Goal: Use online tool/utility: Utilize a website feature to perform a specific function

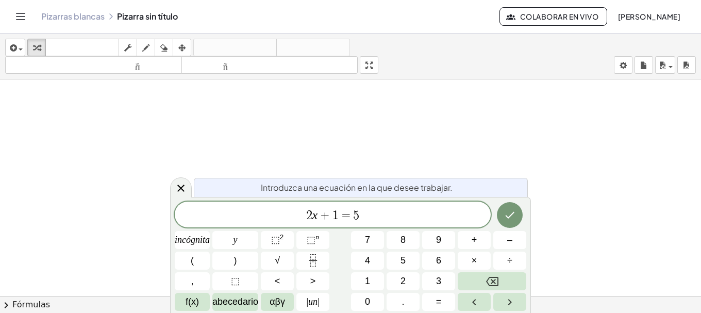
drag, startPoint x: 175, startPoint y: 191, endPoint x: 42, endPoint y: 104, distance: 159.4
click at [175, 191] on icon at bounding box center [181, 188] width 12 height 12
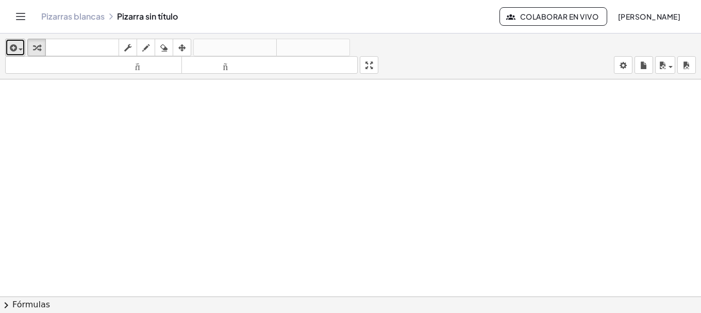
click at [22, 53] on div "button" at bounding box center [15, 47] width 15 height 12
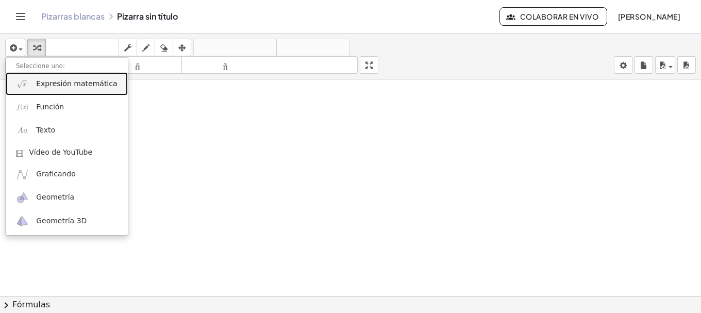
click at [28, 74] on link "Expresión matemática" at bounding box center [67, 83] width 122 height 23
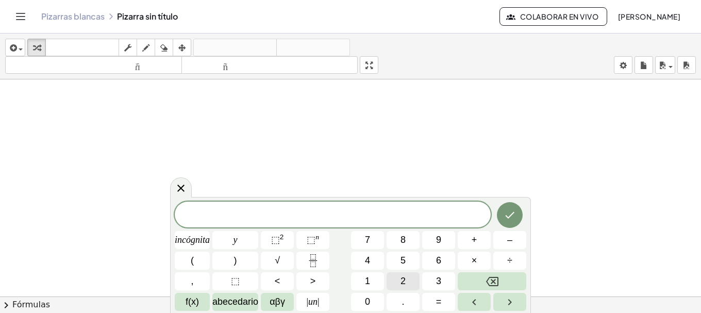
click at [398, 279] on button "2" at bounding box center [403, 281] width 33 height 18
click at [488, 274] on button "Retroceso" at bounding box center [492, 281] width 69 height 18
click at [310, 262] on icon "Fracción" at bounding box center [313, 260] width 13 height 13
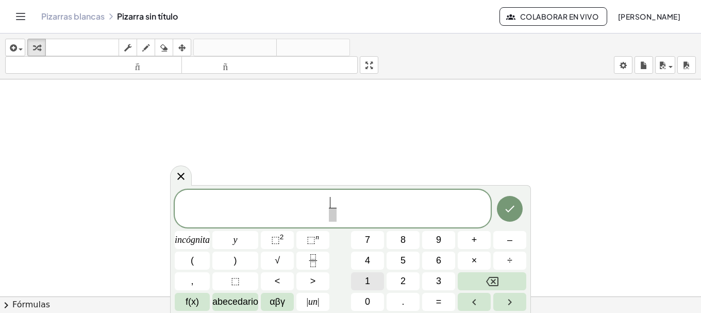
click at [364, 284] on button "1" at bounding box center [367, 281] width 33 height 18
click at [332, 213] on span "​" at bounding box center [333, 215] width 8 height 14
click at [411, 283] on button "2" at bounding box center [403, 281] width 33 height 18
click at [304, 238] on button "⬚ n" at bounding box center [313, 240] width 33 height 18
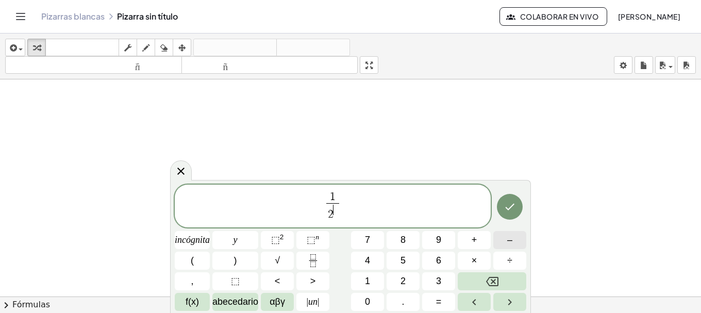
click at [512, 239] on font "–" at bounding box center [510, 240] width 5 height 10
click at [377, 283] on button "1" at bounding box center [367, 281] width 33 height 18
click at [508, 214] on button "Hecho" at bounding box center [510, 207] width 26 height 26
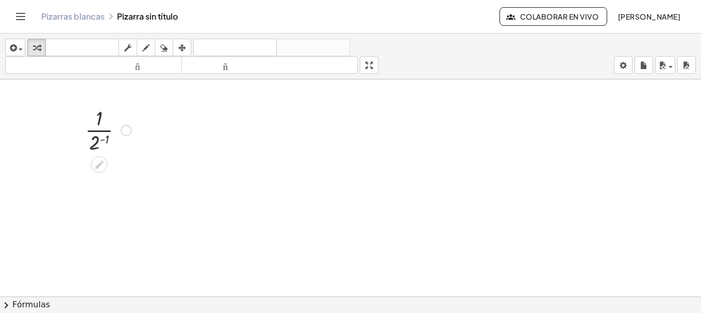
click at [106, 140] on div at bounding box center [108, 130] width 57 height 52
click at [104, 190] on div at bounding box center [107, 181] width 61 height 52
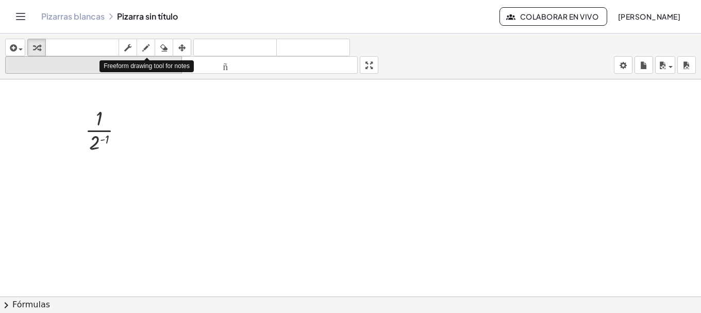
click at [153, 48] on div "button" at bounding box center [145, 47] width 13 height 12
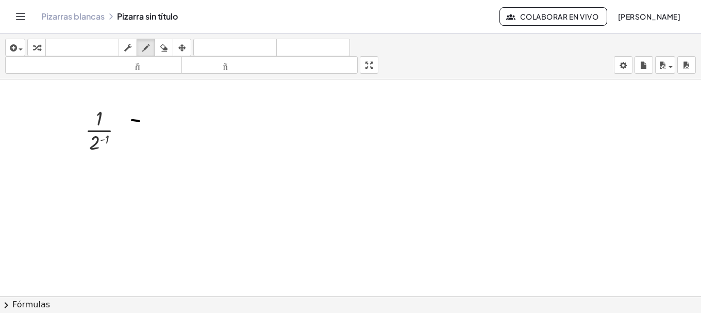
drag, startPoint x: 132, startPoint y: 120, endPoint x: 139, endPoint y: 121, distance: 7.3
drag, startPoint x: 130, startPoint y: 131, endPoint x: 141, endPoint y: 131, distance: 10.8
drag, startPoint x: 161, startPoint y: 117, endPoint x: 201, endPoint y: 142, distance: 46.9
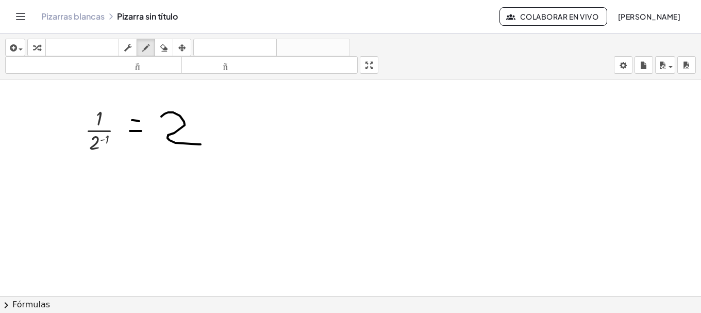
drag, startPoint x: 338, startPoint y: 133, endPoint x: 374, endPoint y: 161, distance: 45.5
drag, startPoint x: 315, startPoint y: 128, endPoint x: 336, endPoint y: 154, distance: 33.0
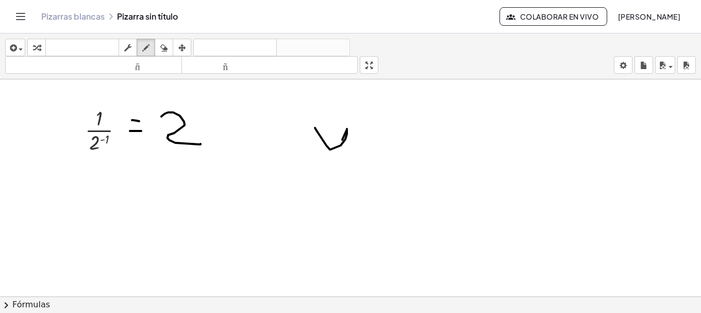
drag, startPoint x: 343, startPoint y: 141, endPoint x: 324, endPoint y: 161, distance: 27.4
drag, startPoint x: 316, startPoint y: 110, endPoint x: 311, endPoint y: 141, distance: 30.8
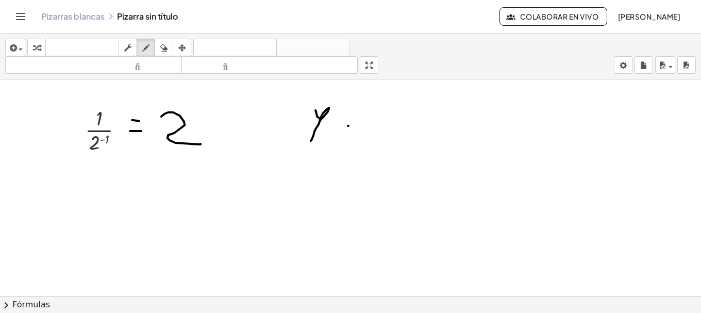
drag, startPoint x: 348, startPoint y: 126, endPoint x: 358, endPoint y: 126, distance: 10.3
drag, startPoint x: 345, startPoint y: 130, endPoint x: 356, endPoint y: 131, distance: 10.9
drag, startPoint x: 393, startPoint y: 106, endPoint x: 402, endPoint y: 126, distance: 21.9
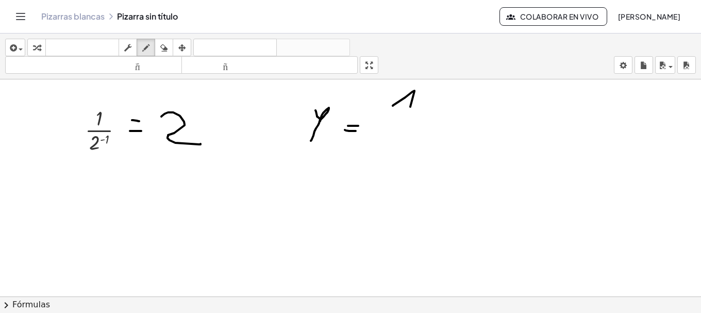
drag, startPoint x: 393, startPoint y: 129, endPoint x: 437, endPoint y: 128, distance: 43.8
drag, startPoint x: 404, startPoint y: 144, endPoint x: 412, endPoint y: 153, distance: 12.1
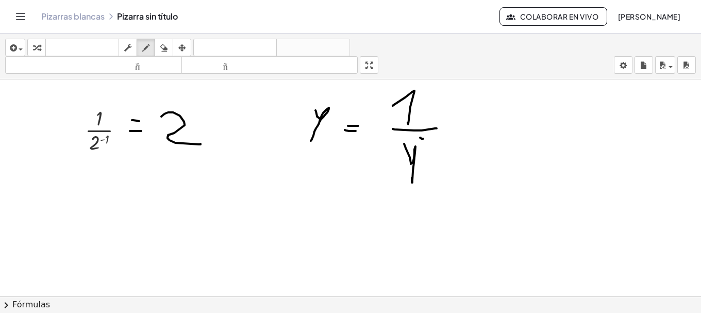
drag, startPoint x: 420, startPoint y: 138, endPoint x: 426, endPoint y: 138, distance: 5.7
drag, startPoint x: 431, startPoint y: 134, endPoint x: 434, endPoint y: 144, distance: 10.9
drag, startPoint x: 308, startPoint y: 198, endPoint x: 308, endPoint y: 232, distance: 34.0
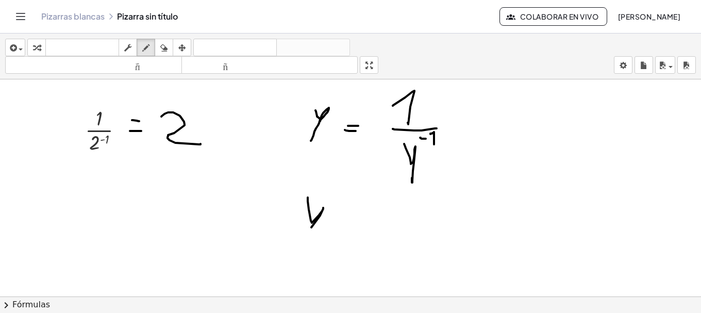
drag, startPoint x: 332, startPoint y: 102, endPoint x: 337, endPoint y: 105, distance: 5.9
click at [167, 44] on icon "button" at bounding box center [163, 48] width 7 height 12
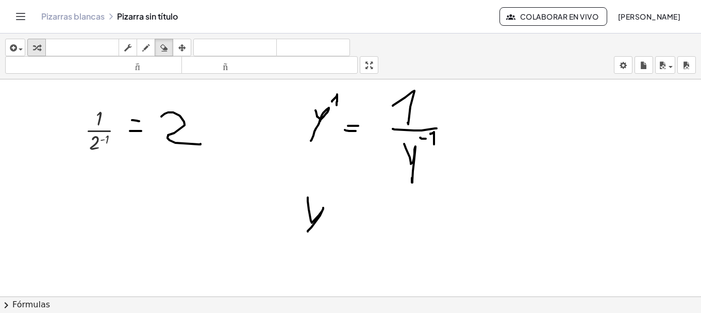
click at [44, 48] on button "transformar" at bounding box center [36, 48] width 19 height 18
click at [97, 142] on div at bounding box center [108, 130] width 57 height 52
click at [100, 181] on div at bounding box center [107, 181] width 61 height 52
click at [145, 47] on icon "button" at bounding box center [145, 48] width 7 height 12
click at [39, 47] on icon "button" at bounding box center [36, 48] width 7 height 12
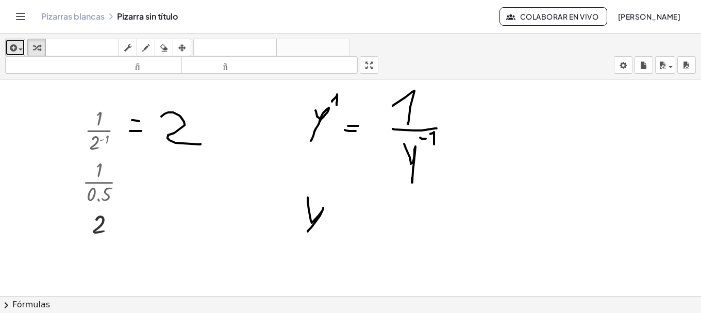
click at [18, 44] on div "button" at bounding box center [15, 47] width 15 height 12
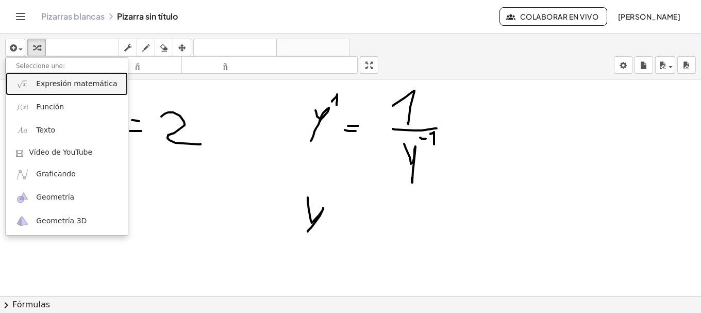
click at [35, 84] on link "Expresión matemática" at bounding box center [67, 83] width 122 height 23
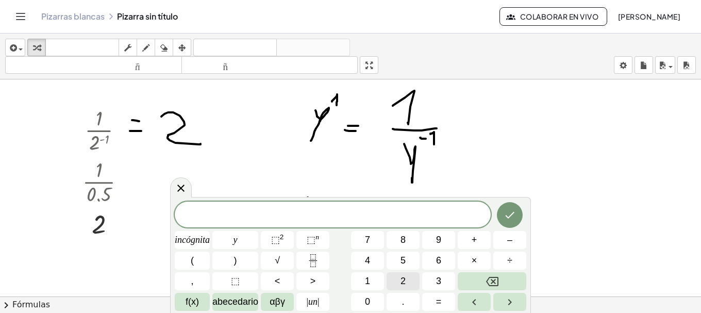
click at [404, 275] on span "2" at bounding box center [403, 281] width 5 height 14
click at [317, 243] on span "⬚ n" at bounding box center [313, 240] width 12 height 14
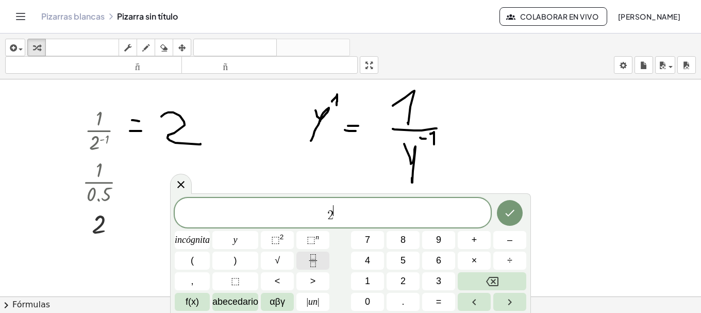
click at [315, 260] on rect "Fracción" at bounding box center [313, 260] width 8 height 1
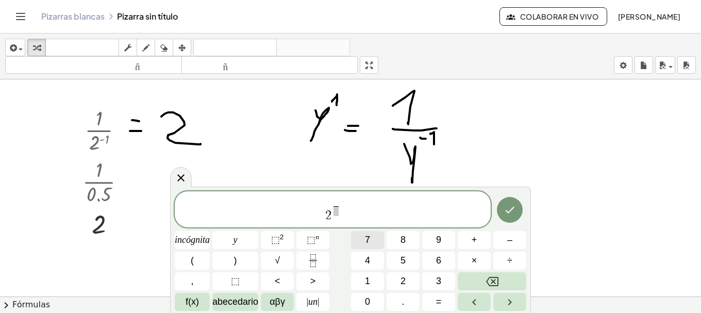
click at [368, 246] on span "7" at bounding box center [367, 240] width 5 height 14
click at [336, 214] on span at bounding box center [336, 211] width 6 height 10
click at [398, 262] on button "5" at bounding box center [403, 261] width 33 height 18
click at [333, 206] on span "5 ​" at bounding box center [336, 211] width 6 height 10
click at [333, 203] on span "​ 7 5 ​" at bounding box center [336, 208] width 9 height 18
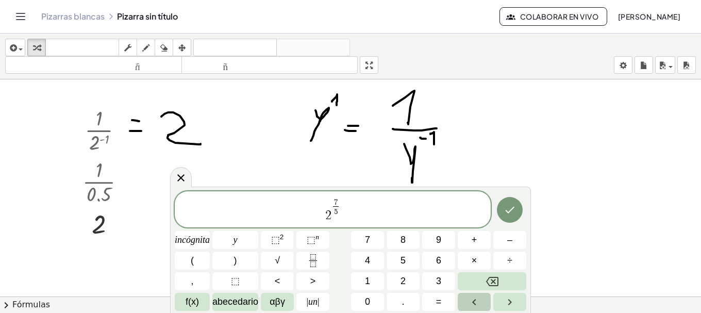
click at [475, 299] on icon "Flecha izquierda" at bounding box center [474, 302] width 12 height 12
click at [497, 238] on button "–" at bounding box center [510, 240] width 33 height 18
click at [357, 207] on span "2 − 7 5 ​ ​" at bounding box center [333, 210] width 316 height 25
click at [515, 213] on icon "Hecho" at bounding box center [510, 210] width 12 height 12
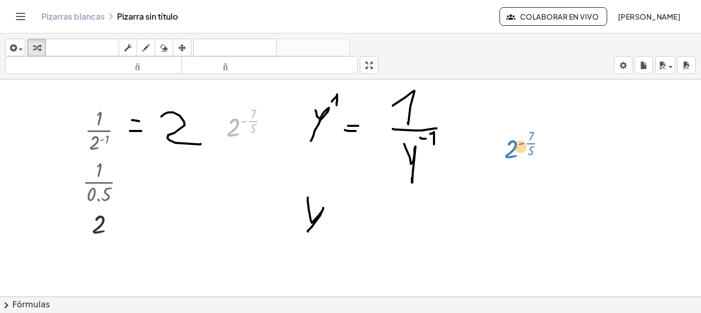
drag, startPoint x: 237, startPoint y: 123, endPoint x: 502, endPoint y: 120, distance: 265.1
click at [250, 128] on div at bounding box center [251, 124] width 61 height 40
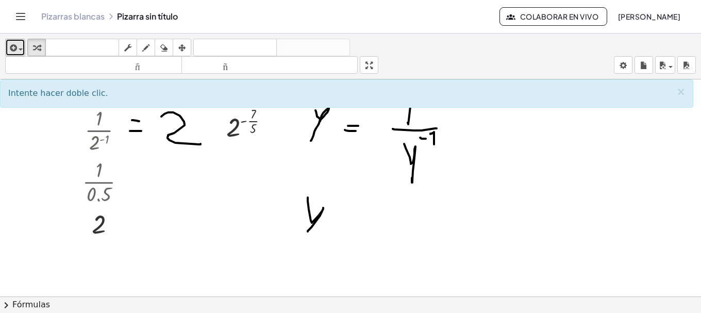
click at [18, 51] on span "button" at bounding box center [18, 48] width 2 height 7
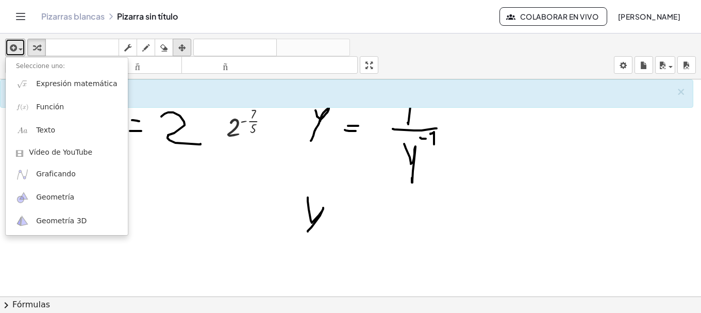
click at [186, 50] on icon "button" at bounding box center [181, 48] width 7 height 12
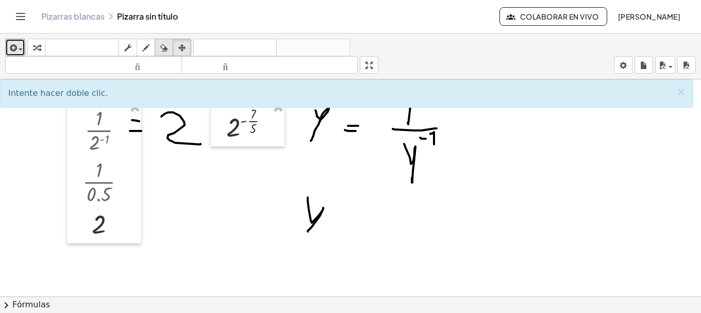
click at [159, 49] on div "button" at bounding box center [163, 47] width 13 height 12
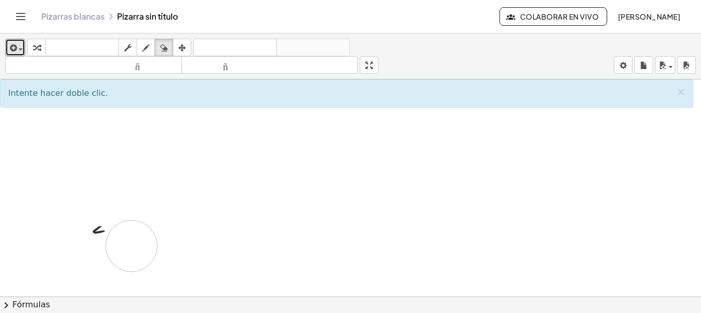
drag, startPoint x: 279, startPoint y: 225, endPoint x: 15, endPoint y: 100, distance: 292.6
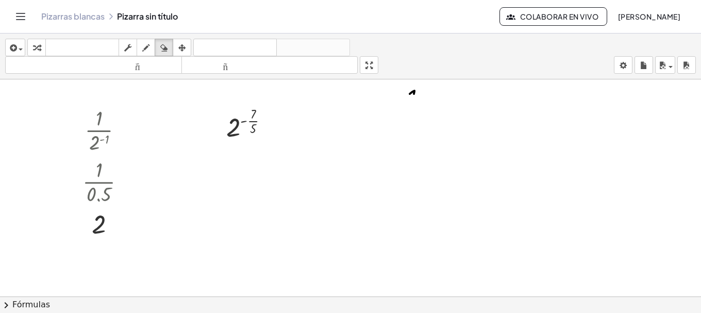
click at [5, 44] on div "insertar Seleccione uno: Expresión matemática Función Texto Vídeo de YouTube Gr…" at bounding box center [350, 57] width 701 height 46
drag, startPoint x: 15, startPoint y: 46, endPoint x: 23, endPoint y: 58, distance: 13.7
click at [15, 47] on icon "button" at bounding box center [12, 48] width 9 height 12
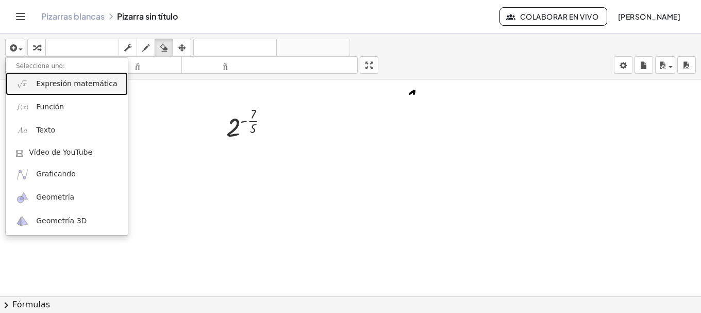
click at [37, 84] on font "Expresión matemática" at bounding box center [76, 83] width 81 height 8
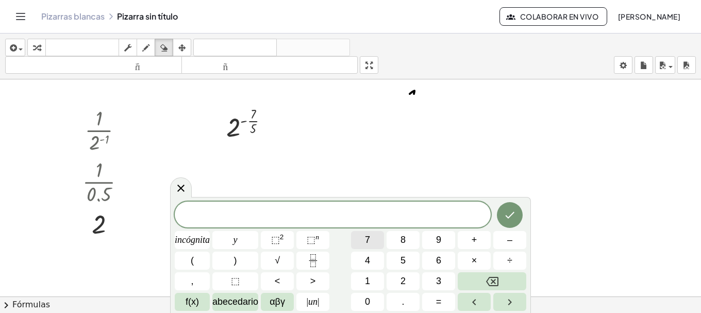
click at [368, 244] on font "7" at bounding box center [367, 240] width 5 height 10
click at [318, 266] on icon "Fracción" at bounding box center [313, 260] width 13 height 13
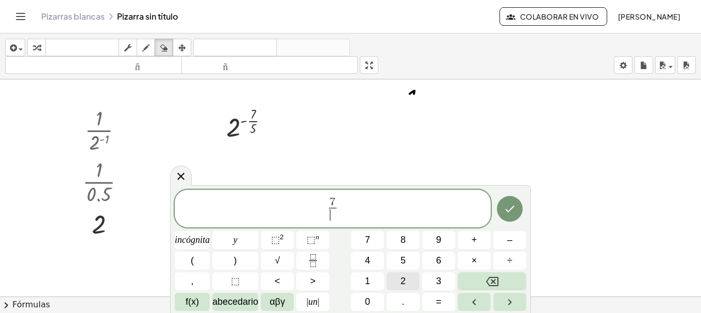
click at [400, 280] on button "2" at bounding box center [403, 281] width 33 height 18
click at [307, 244] on font "⬚" at bounding box center [311, 240] width 9 height 10
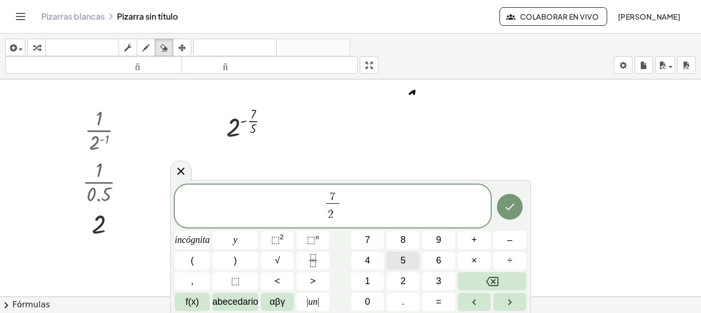
click at [401, 262] on font "5" at bounding box center [403, 260] width 5 height 10
click at [511, 205] on icon "Hecho" at bounding box center [510, 207] width 12 height 12
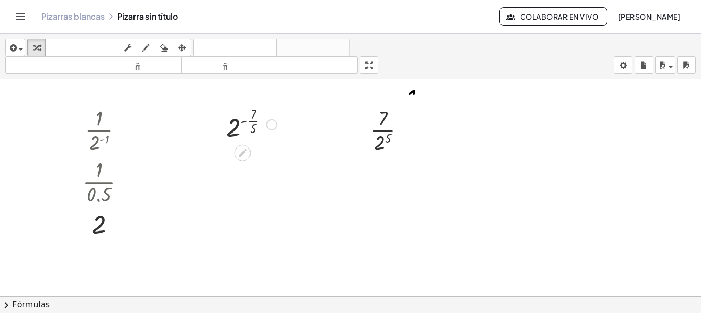
click at [251, 123] on div at bounding box center [251, 124] width 61 height 40
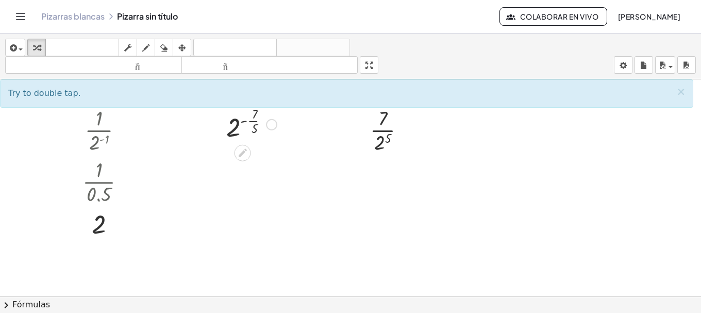
click at [252, 121] on div at bounding box center [251, 124] width 61 height 40
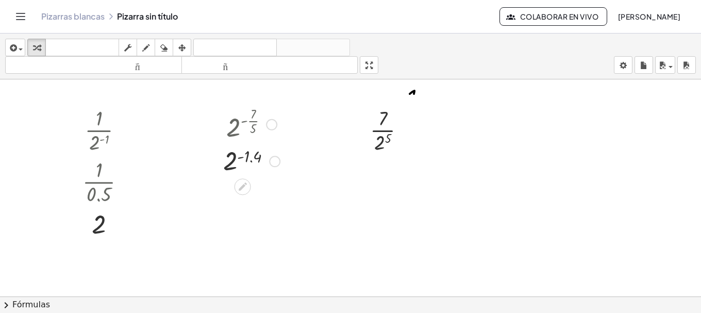
click at [247, 160] on div at bounding box center [251, 161] width 67 height 34
click at [247, 160] on div at bounding box center [251, 161] width 95 height 34
click at [382, 140] on div at bounding box center [392, 130] width 54 height 52
click at [382, 140] on div at bounding box center [392, 130] width 58 height 52
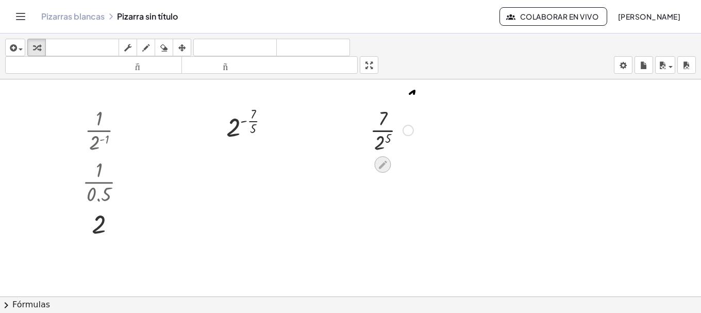
click at [383, 162] on icon at bounding box center [383, 164] width 11 height 11
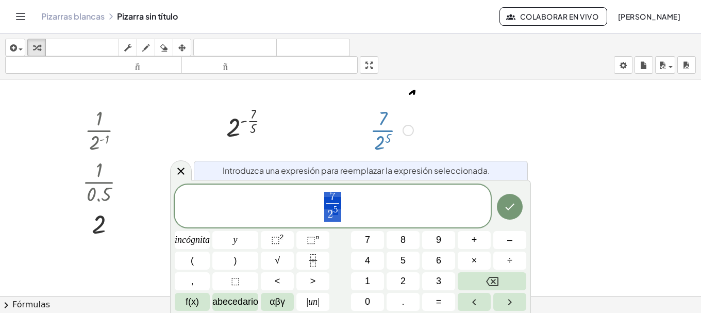
drag, startPoint x: 379, startPoint y: 197, endPoint x: 368, endPoint y: 198, distance: 10.8
click at [378, 197] on span "7 2 5 ​" at bounding box center [333, 207] width 316 height 32
click at [351, 193] on span "7 2 5 ​ ​" at bounding box center [333, 207] width 316 height 32
click at [330, 194] on span "​ 7" at bounding box center [333, 197] width 13 height 11
click at [341, 193] on span "​ 7 2 5 ​" at bounding box center [333, 207] width 18 height 30
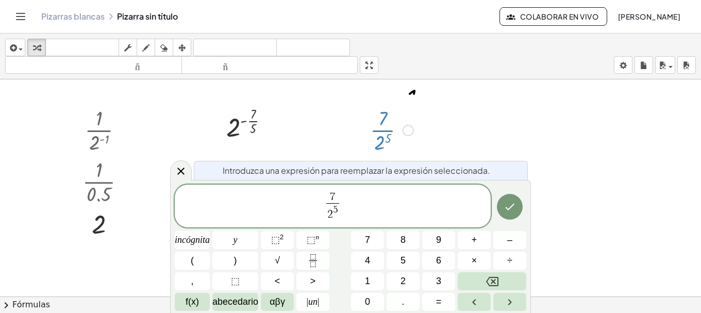
click at [504, 272] on div "7 ​ 2 5 ​ incógnita y ⬚ 2 ⬚ n 7 8 9 + – ( ) √ 4 5 6 × ÷ , ⬚ < > 1 2 3 f(x) abec…" at bounding box center [351, 248] width 352 height 126
click at [484, 285] on button "Retroceso" at bounding box center [492, 281] width 69 height 18
click at [407, 259] on button "5" at bounding box center [403, 261] width 33 height 18
click at [349, 211] on span "5 ​ 2 5 ​" at bounding box center [333, 207] width 316 height 32
click at [338, 213] on span "2 5" at bounding box center [333, 212] width 13 height 19
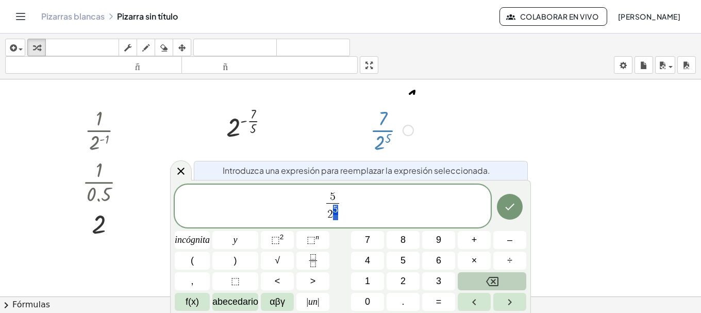
click at [484, 277] on button "Retroceso" at bounding box center [492, 281] width 69 height 18
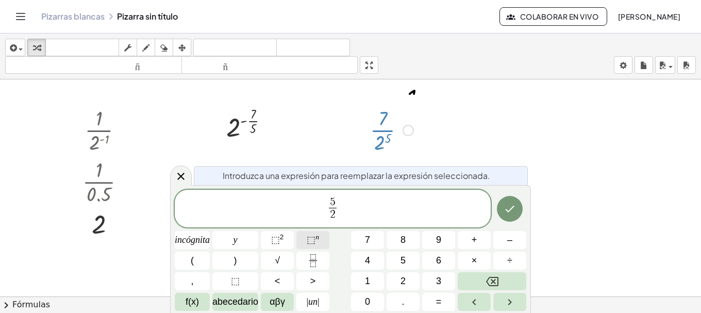
click at [307, 235] on font "⬚" at bounding box center [311, 240] width 9 height 10
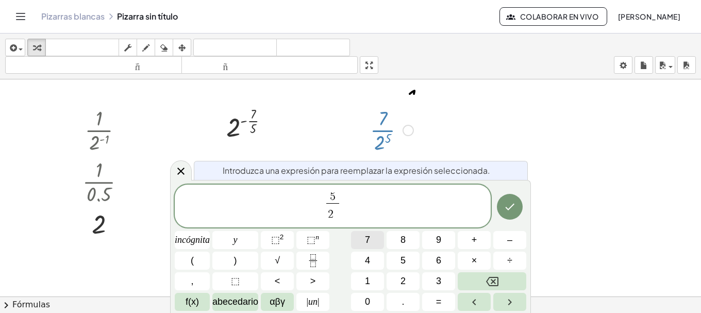
click at [363, 245] on button "7" at bounding box center [367, 240] width 33 height 18
click at [507, 211] on icon "Hecho" at bounding box center [510, 207] width 12 height 12
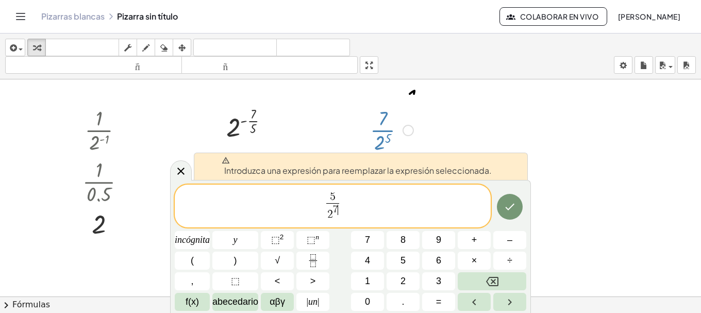
drag, startPoint x: 296, startPoint y: 197, endPoint x: 283, endPoint y: 193, distance: 13.5
click at [280, 193] on span "5 2 7 ​ ​" at bounding box center [333, 207] width 316 height 32
click at [508, 206] on icon "Hecho" at bounding box center [510, 207] width 12 height 12
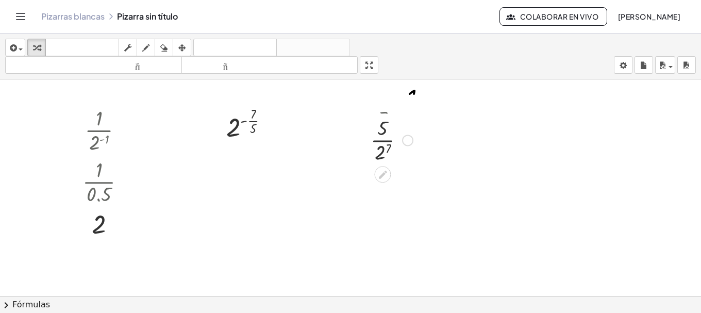
click at [387, 139] on div at bounding box center [392, 130] width 54 height 52
click at [384, 187] on div at bounding box center [392, 181] width 54 height 52
click at [384, 171] on div at bounding box center [392, 181] width 54 height 52
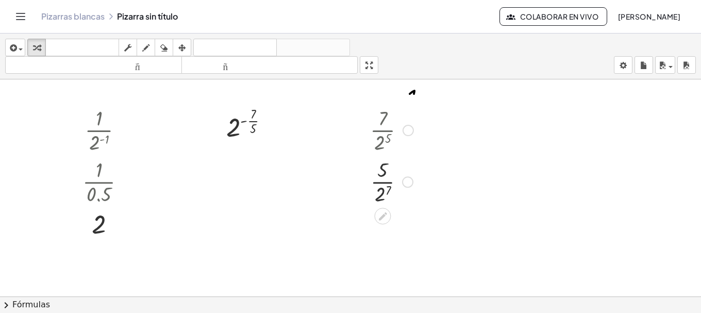
click at [390, 189] on div at bounding box center [392, 181] width 54 height 52
click at [390, 189] on div at bounding box center [392, 181] width 66 height 52
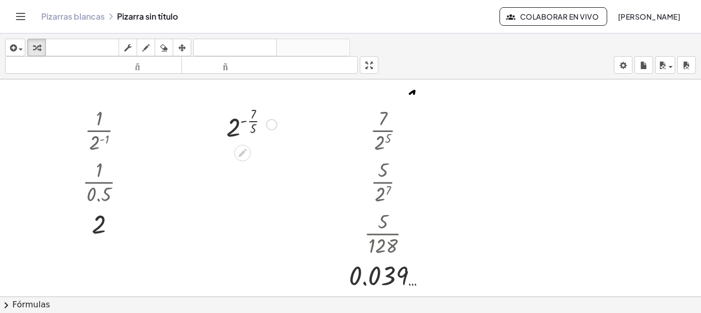
click at [253, 125] on div at bounding box center [251, 124] width 61 height 40
click at [250, 157] on div at bounding box center [251, 161] width 67 height 34
drag, startPoint x: 398, startPoint y: 277, endPoint x: 414, endPoint y: 276, distance: 16.0
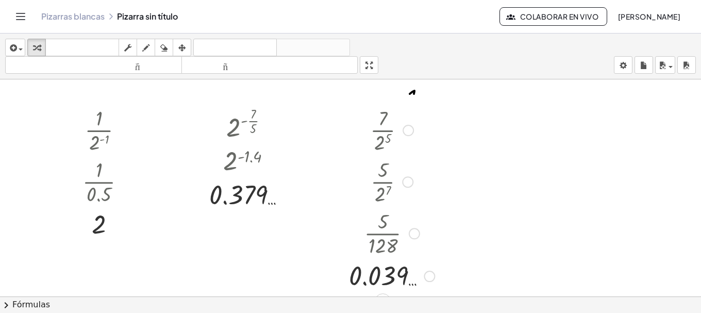
click at [398, 278] on div at bounding box center [392, 275] width 96 height 34
drag, startPoint x: 428, startPoint y: 280, endPoint x: 431, endPoint y: 275, distance: 5.5
click at [428, 279] on div at bounding box center [429, 276] width 11 height 11
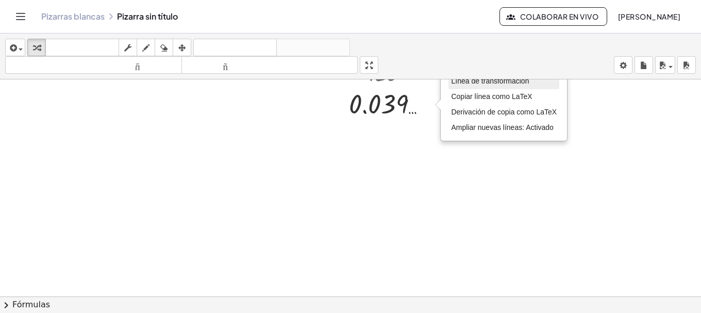
scroll to position [86, 0]
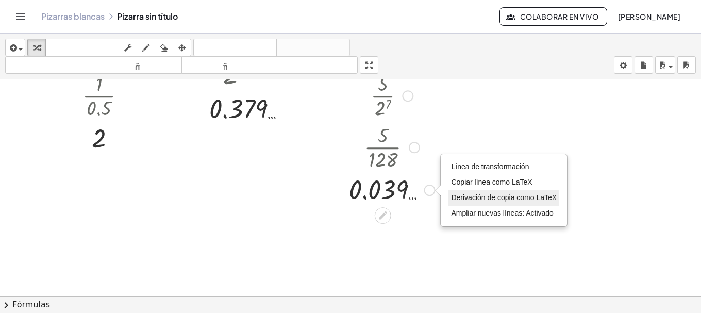
click at [490, 204] on li "Derivación de copia como LaTeX" at bounding box center [504, 197] width 111 height 15
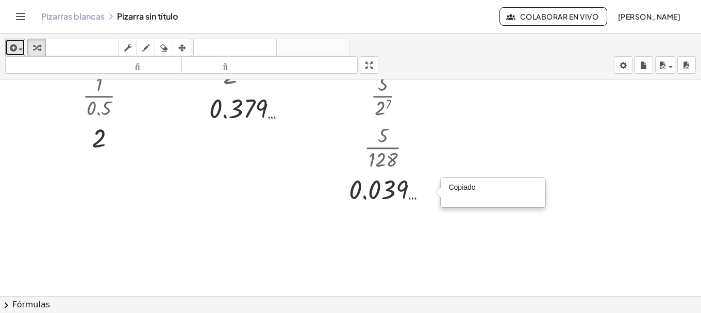
drag, startPoint x: 8, startPoint y: 45, endPoint x: 0, endPoint y: 56, distance: 13.3
click at [7, 46] on button "insertar" at bounding box center [15, 48] width 20 height 18
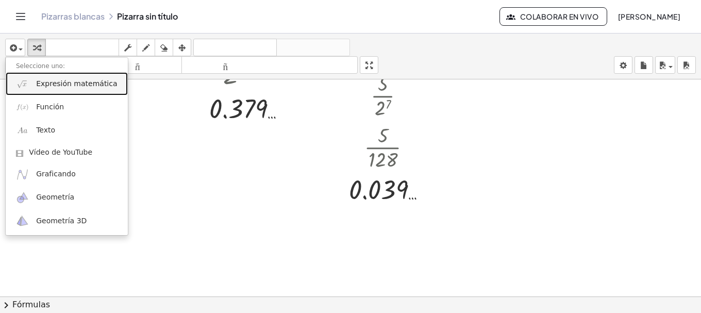
click at [46, 87] on font "Expresión matemática" at bounding box center [76, 83] width 81 height 8
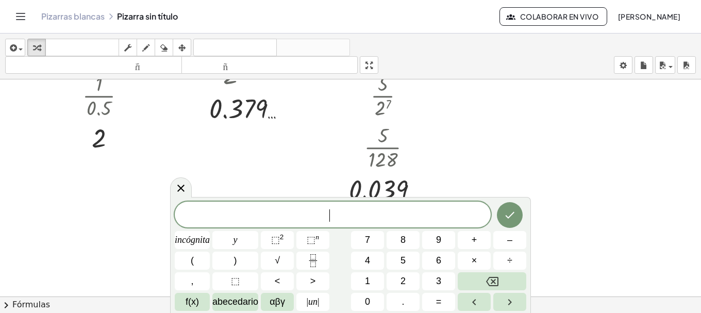
click at [360, 222] on span "​" at bounding box center [333, 215] width 316 height 14
drag, startPoint x: 357, startPoint y: 217, endPoint x: 374, endPoint y: 154, distance: 65.7
click at [323, 140] on div at bounding box center [350, 251] width 701 height 516
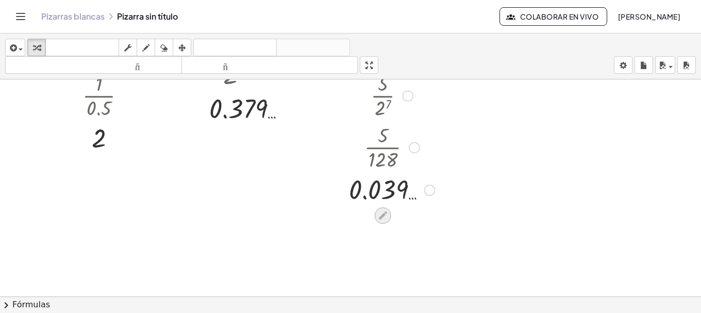
click at [387, 214] on icon at bounding box center [383, 215] width 11 height 11
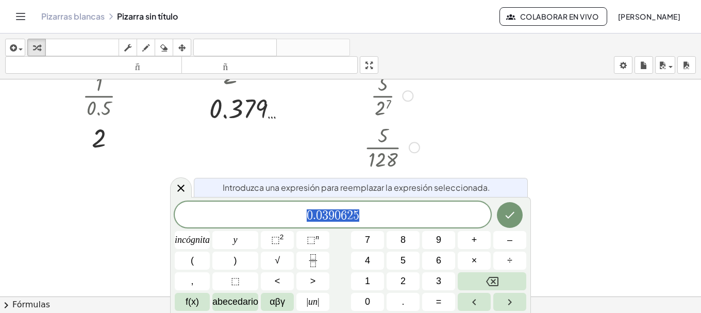
click at [382, 218] on span "0 . 0 3 9 0 6 2 5" at bounding box center [333, 215] width 316 height 14
click at [177, 185] on icon at bounding box center [181, 188] width 12 height 12
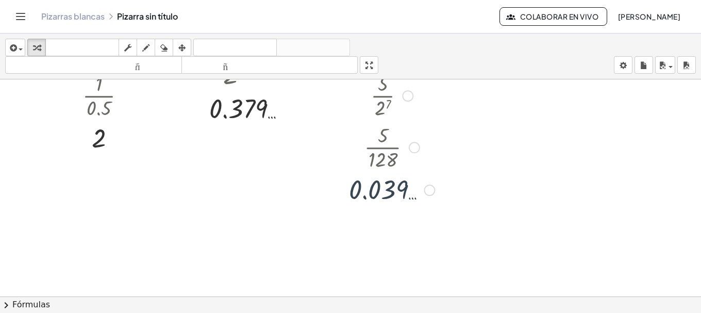
scroll to position [0, 0]
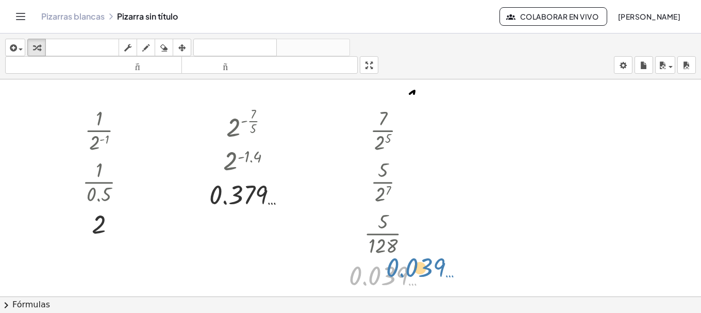
drag, startPoint x: 385, startPoint y: 277, endPoint x: 362, endPoint y: 281, distance: 23.6
click at [416, 271] on div at bounding box center [392, 275] width 96 height 34
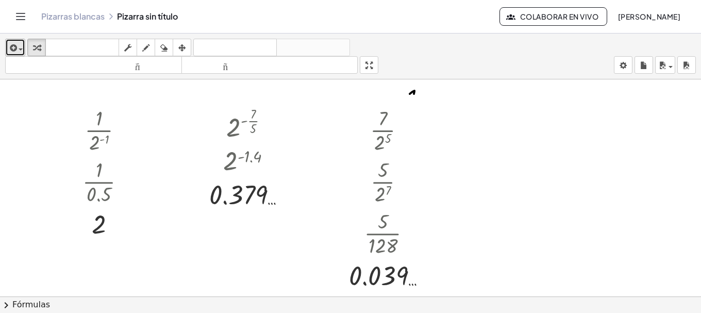
click at [10, 54] on icon "button" at bounding box center [12, 48] width 9 height 12
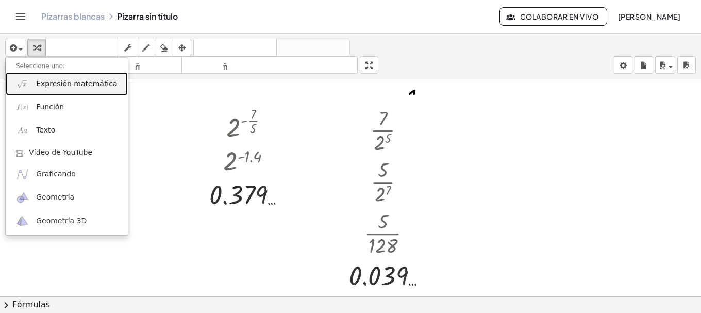
click at [34, 81] on link "Expresión matemática" at bounding box center [67, 83] width 122 height 23
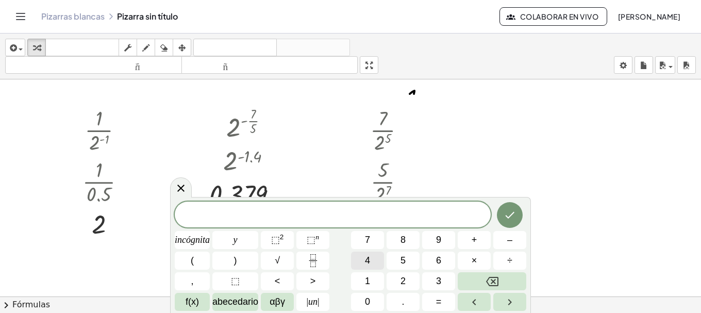
click at [366, 258] on font "4" at bounding box center [367, 260] width 5 height 10
click at [324, 261] on button "Fracción" at bounding box center [313, 261] width 33 height 18
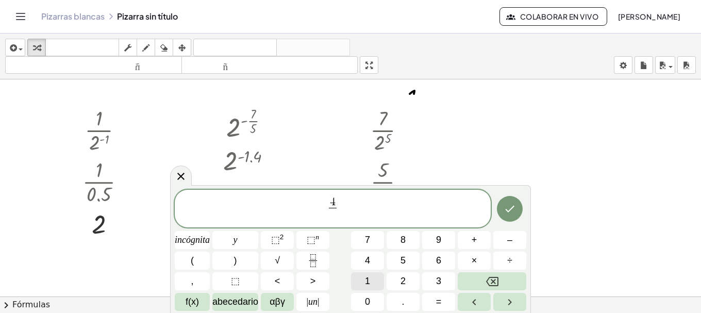
click at [377, 278] on button "1" at bounding box center [367, 281] width 33 height 18
click at [399, 261] on button "5" at bounding box center [403, 261] width 33 height 18
click at [503, 211] on button "Hecho" at bounding box center [510, 209] width 26 height 26
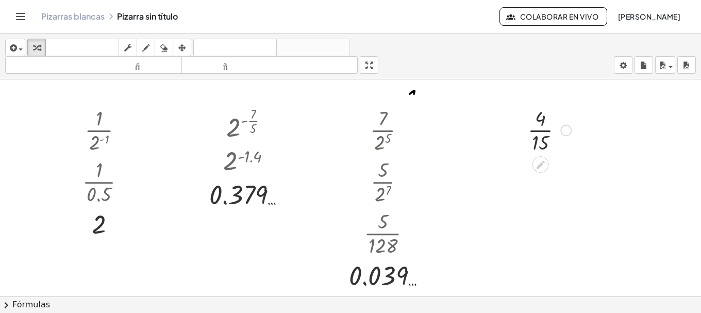
click at [544, 139] on div at bounding box center [550, 130] width 54 height 52
click at [182, 49] on icon "button" at bounding box center [181, 48] width 7 height 12
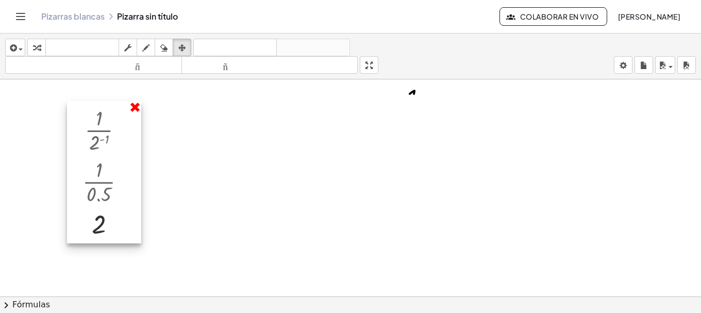
drag, startPoint x: 139, startPoint y: 107, endPoint x: 0, endPoint y: 57, distance: 147.8
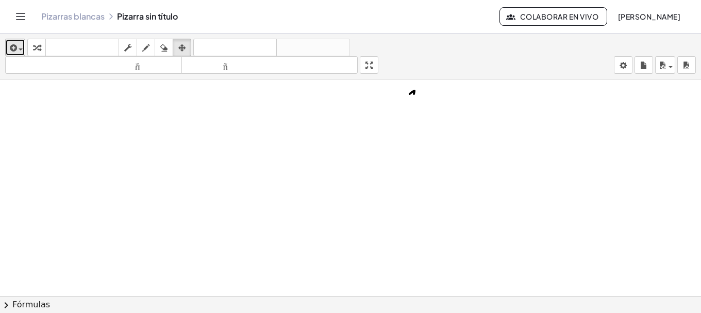
click at [9, 46] on icon "button" at bounding box center [12, 48] width 9 height 12
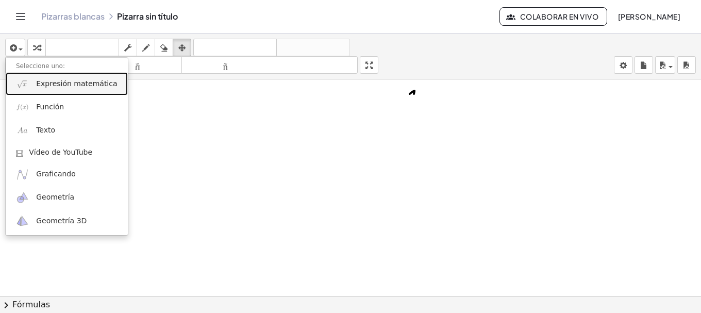
click at [32, 94] on link "Expresión matemática" at bounding box center [67, 83] width 122 height 23
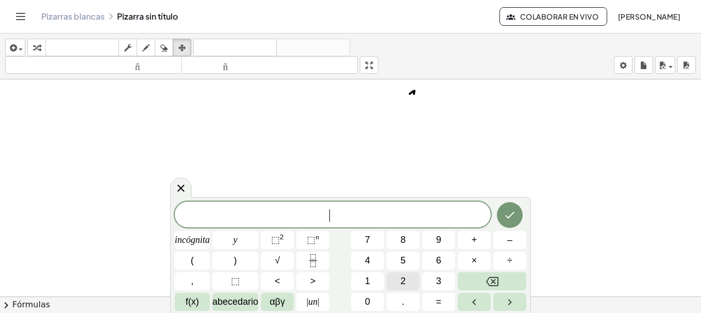
click at [411, 279] on button "2" at bounding box center [403, 281] width 33 height 18
click at [314, 265] on icon "Fracción" at bounding box center [313, 260] width 13 height 13
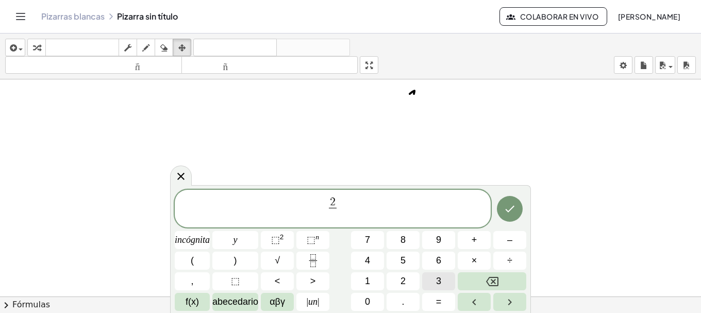
click at [443, 278] on button "3" at bounding box center [438, 281] width 33 height 18
click at [490, 283] on icon "Retroceso" at bounding box center [492, 281] width 12 height 12
click at [505, 287] on button "Retroceso" at bounding box center [492, 281] width 69 height 18
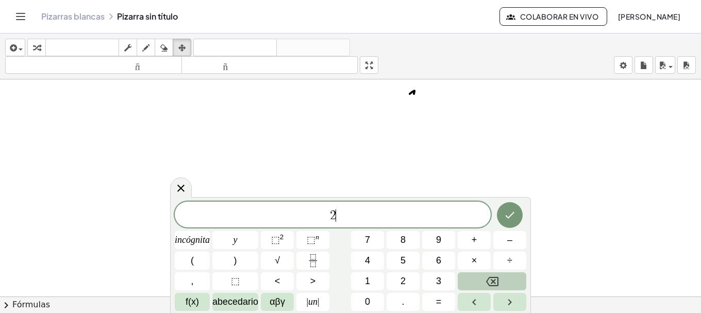
click at [505, 287] on button "Retroceso" at bounding box center [492, 281] width 69 height 18
click at [410, 285] on button "2" at bounding box center [403, 281] width 33 height 18
click at [307, 241] on font "⬚" at bounding box center [311, 240] width 9 height 10
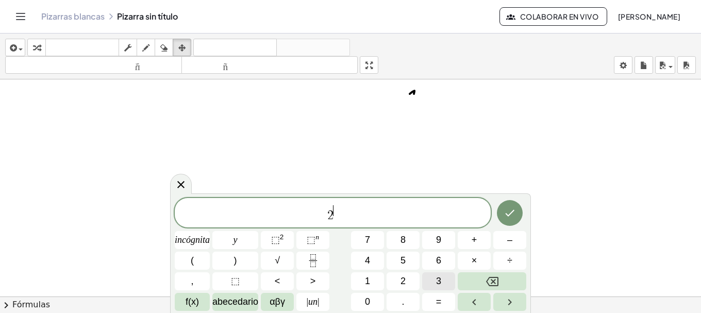
click at [436, 283] on button "3" at bounding box center [438, 281] width 33 height 18
click at [321, 257] on button "Fracción" at bounding box center [313, 261] width 33 height 18
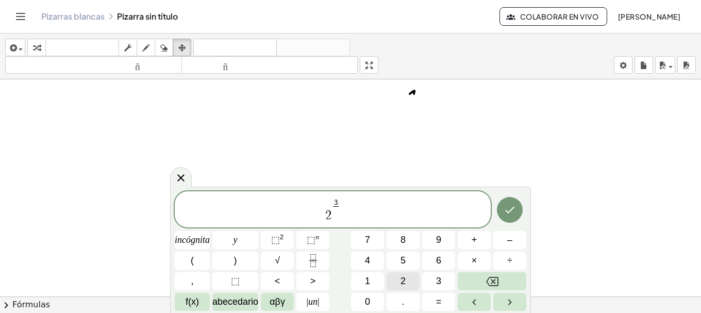
click at [401, 284] on font "2" at bounding box center [403, 281] width 5 height 10
click at [507, 212] on icon "Hecho" at bounding box center [510, 210] width 12 height 12
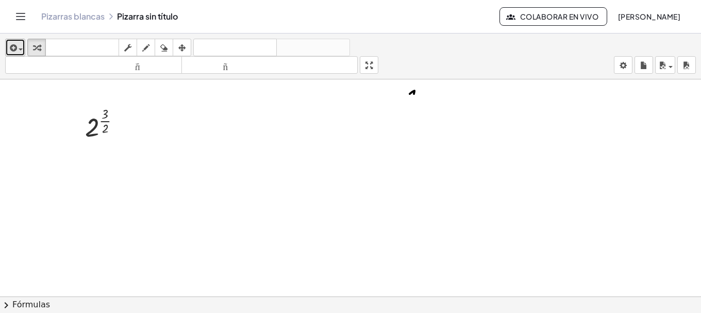
click at [7, 40] on button "insertar" at bounding box center [15, 48] width 20 height 18
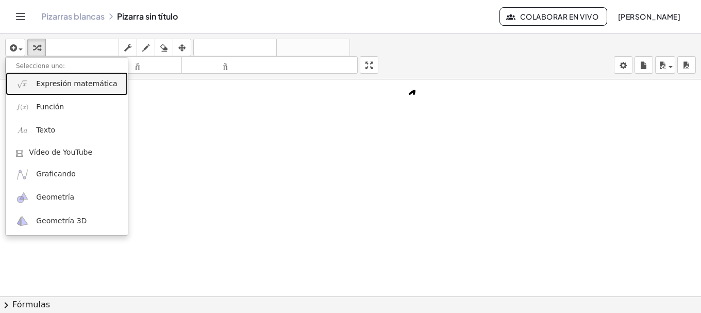
click at [22, 88] on img at bounding box center [22, 83] width 13 height 13
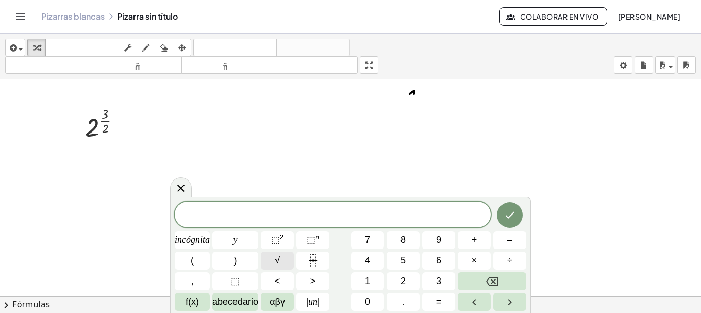
click at [285, 261] on button "√" at bounding box center [277, 261] width 33 height 18
click at [398, 280] on button "2" at bounding box center [403, 281] width 33 height 18
click at [311, 242] on font "⬚" at bounding box center [311, 240] width 9 height 10
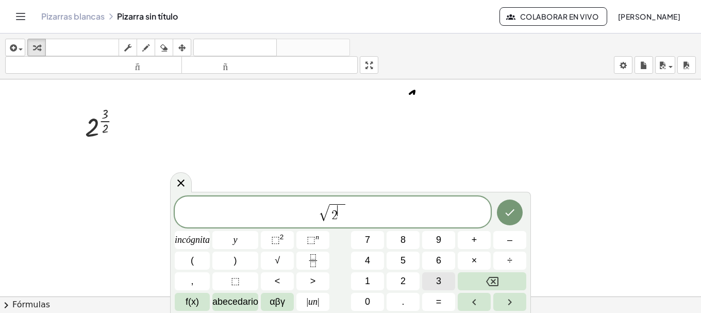
click at [434, 283] on button "3" at bounding box center [438, 281] width 33 height 18
click at [510, 208] on icon "Hecho" at bounding box center [510, 212] width 12 height 12
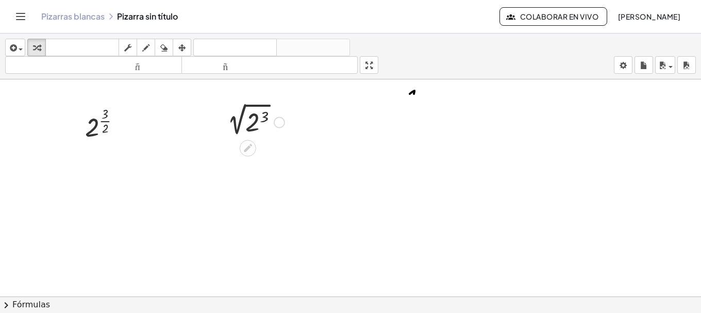
click at [257, 126] on div at bounding box center [254, 121] width 75 height 35
click at [257, 126] on div at bounding box center [254, 121] width 68 height 35
click at [250, 160] on div at bounding box center [254, 155] width 75 height 35
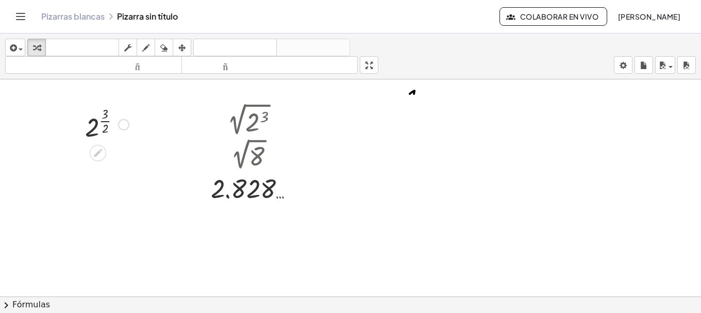
click at [106, 129] on div at bounding box center [107, 124] width 54 height 40
click at [106, 156] on div at bounding box center [107, 161] width 60 height 34
click at [106, 156] on div at bounding box center [107, 161] width 103 height 34
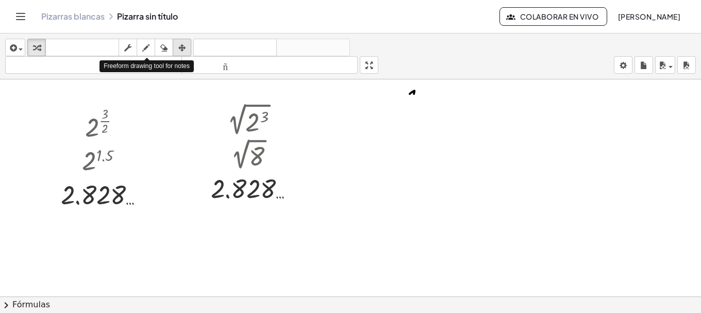
click at [178, 48] on div "button" at bounding box center [181, 47] width 13 height 12
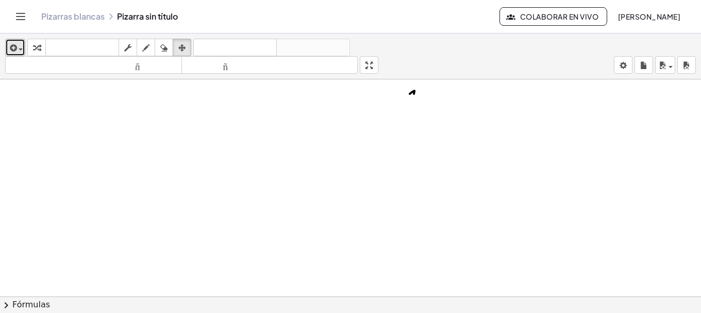
click at [10, 49] on icon "button" at bounding box center [12, 48] width 9 height 12
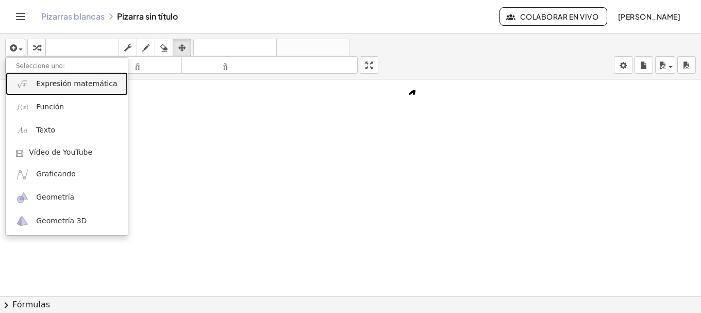
click at [27, 84] on img at bounding box center [22, 83] width 13 height 13
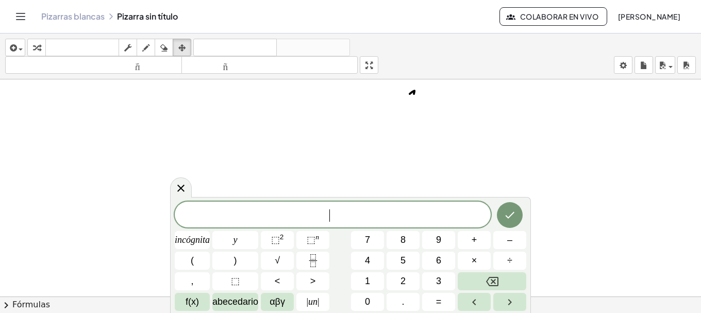
click at [358, 214] on span "​" at bounding box center [333, 215] width 316 height 14
click at [281, 260] on button "√" at bounding box center [277, 261] width 33 height 18
click at [323, 240] on button "⬚ n" at bounding box center [313, 240] width 33 height 18
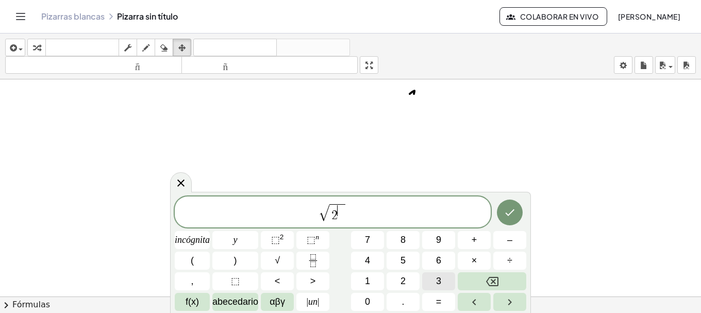
click at [445, 280] on button "3" at bounding box center [438, 281] width 33 height 18
click at [366, 216] on span "√ 2 3 ​" at bounding box center [333, 213] width 316 height 20
click at [477, 260] on font "×" at bounding box center [475, 260] width 6 height 10
click at [402, 276] on font "2" at bounding box center [403, 281] width 5 height 10
click at [303, 243] on button "⬚ n" at bounding box center [313, 240] width 33 height 18
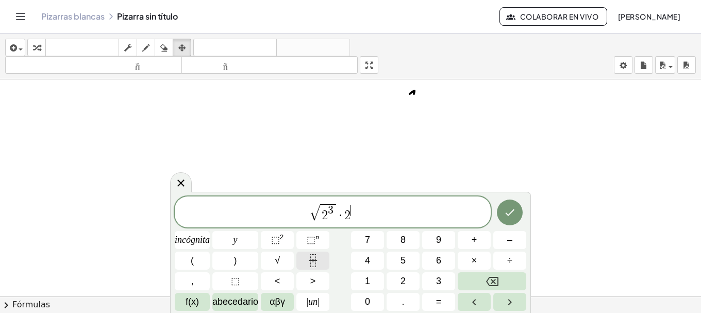
click at [309, 262] on icon "Fracción" at bounding box center [313, 260] width 13 height 13
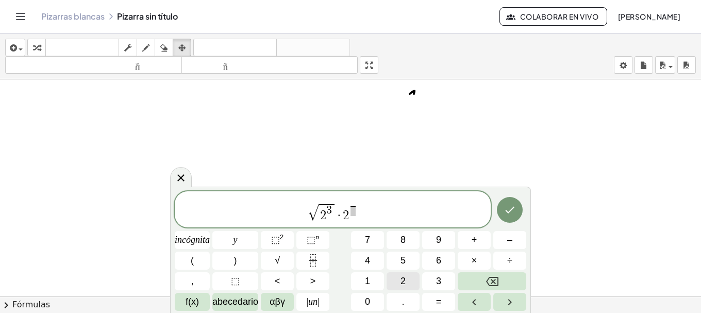
click at [400, 277] on button "2" at bounding box center [403, 281] width 33 height 18
click at [354, 209] on span "​" at bounding box center [354, 211] width 6 height 10
click at [443, 283] on button "3" at bounding box center [438, 281] width 33 height 18
click at [382, 214] on span "√ 2 3 · 2 2 3 ​ ​" at bounding box center [333, 210] width 316 height 25
click at [350, 206] on span "2 3 ​" at bounding box center [353, 208] width 9 height 18
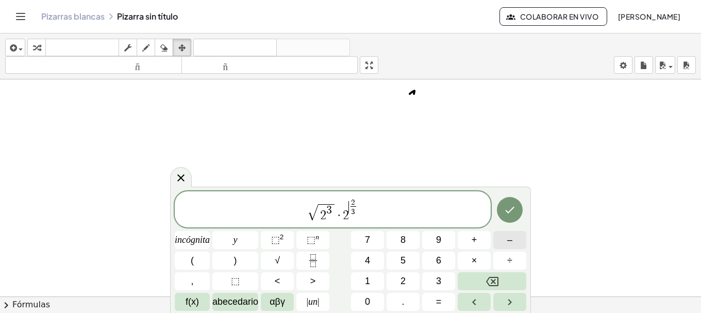
click at [505, 244] on button "–" at bounding box center [510, 240] width 33 height 18
click at [372, 212] on span "√ 2 3 · 2 − 2 3 ​ ​" at bounding box center [333, 210] width 316 height 25
click at [468, 263] on button "×" at bounding box center [474, 261] width 33 height 18
click at [186, 306] on font "f(x)" at bounding box center [192, 302] width 13 height 10
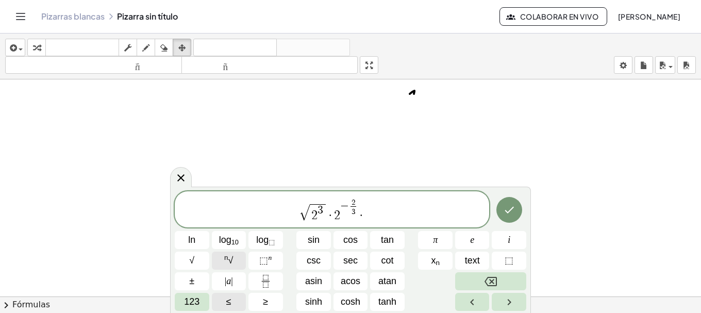
click at [222, 265] on button "n √" at bounding box center [229, 261] width 35 height 18
click at [190, 305] on span "123" at bounding box center [191, 302] width 15 height 14
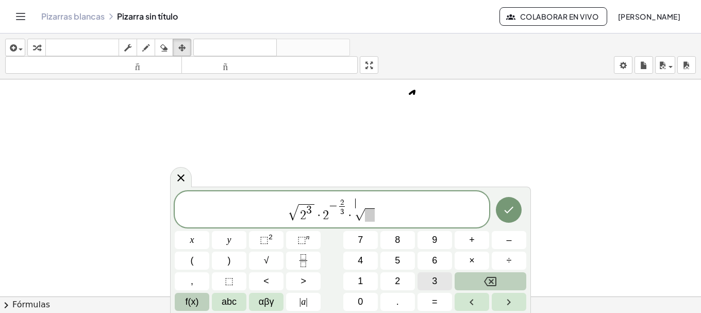
click at [426, 274] on button "3" at bounding box center [435, 281] width 35 height 18
click at [368, 216] on span "​" at bounding box center [370, 214] width 10 height 13
drag, startPoint x: 356, startPoint y: 202, endPoint x: 373, endPoint y: 207, distance: 17.1
click at [357, 202] on span "3" at bounding box center [357, 204] width 5 height 10
click at [352, 200] on span "√ 2 3 · 2 − 2 3 ​ · ​ 3 √" at bounding box center [332, 210] width 315 height 25
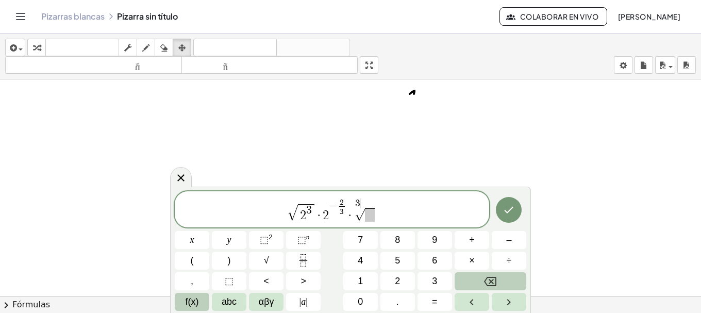
click at [359, 200] on span "3" at bounding box center [357, 204] width 5 height 10
click at [472, 284] on button "Backspace" at bounding box center [491, 281] width 72 height 18
click at [402, 259] on button "5" at bounding box center [398, 261] width 35 height 18
click at [368, 217] on span "​" at bounding box center [370, 214] width 10 height 13
click at [184, 307] on button "f(x)" at bounding box center [192, 302] width 35 height 18
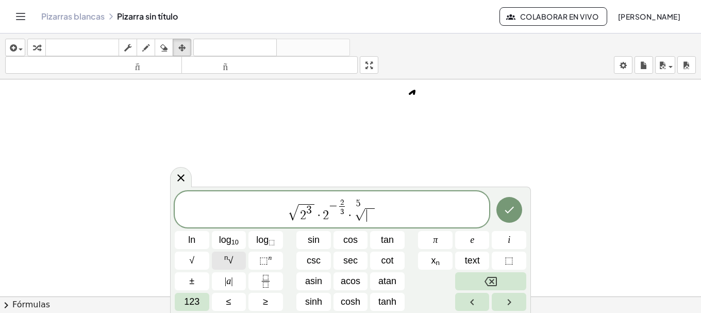
click at [224, 259] on sup "n" at bounding box center [226, 258] width 4 height 8
click at [205, 298] on button "123" at bounding box center [192, 302] width 35 height 18
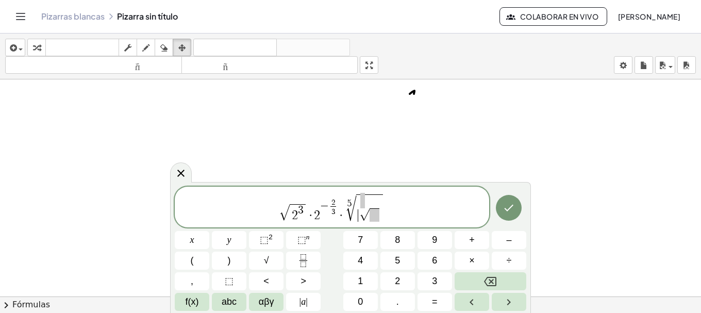
click at [360, 209] on span "√" at bounding box center [365, 215] width 10 height 12
click at [363, 209] on span "√" at bounding box center [365, 215] width 10 height 12
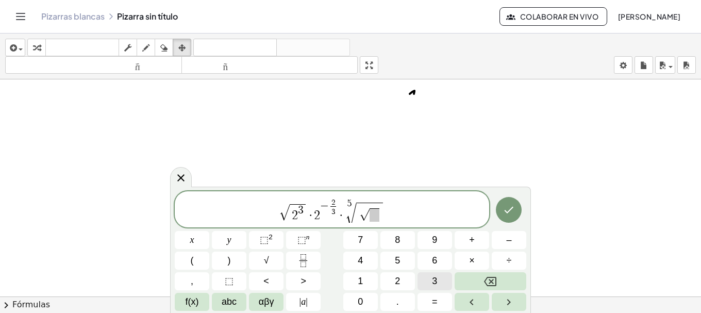
click at [433, 279] on span "3" at bounding box center [434, 281] width 5 height 14
click at [375, 219] on span at bounding box center [375, 214] width 10 height 13
click at [396, 281] on span "2" at bounding box center [397, 281] width 5 height 14
click at [297, 241] on button "⬚ n" at bounding box center [303, 240] width 35 height 18
click at [367, 255] on button "4" at bounding box center [361, 261] width 35 height 18
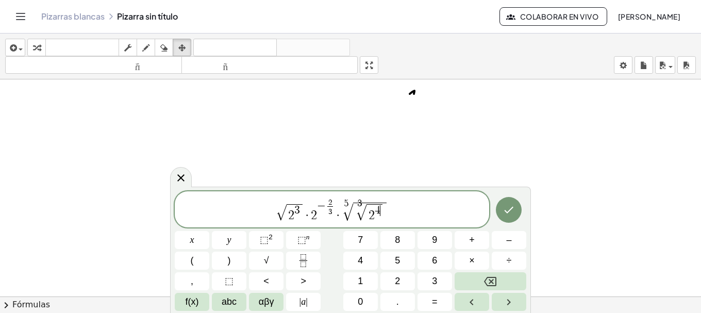
click at [398, 218] on span "√ 2 3 · 2 − 2 3 ​ · 5 √ 3 √ 2 4 ​" at bounding box center [332, 210] width 315 height 25
click at [469, 265] on span "×" at bounding box center [472, 261] width 6 height 14
click at [401, 282] on button "2" at bounding box center [398, 281] width 35 height 18
click at [307, 241] on span "⬚ n" at bounding box center [304, 240] width 12 height 14
click at [510, 244] on span "–" at bounding box center [509, 240] width 5 height 14
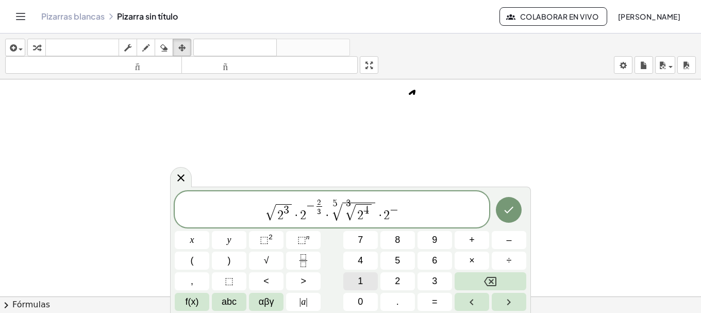
click at [361, 275] on span "1" at bounding box center [360, 281] width 5 height 14
click at [431, 209] on span "√ 2 3 · 2 − 2 3 ​ · 5 √ 3 √ 2 4 · 2 − 1 ​" at bounding box center [332, 210] width 315 height 25
click at [425, 207] on span "√ 2 3 · 2 − 2 3 ​ · 5 √ 3 √ 2 4 · 2 − 1 ​" at bounding box center [332, 210] width 315 height 25
click at [502, 214] on button "Done" at bounding box center [509, 210] width 26 height 26
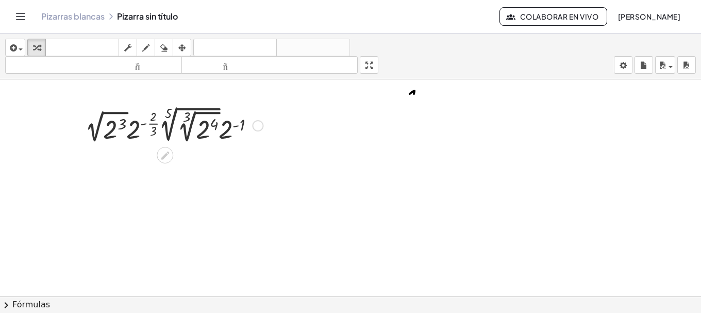
click at [242, 127] on div at bounding box center [174, 125] width 188 height 42
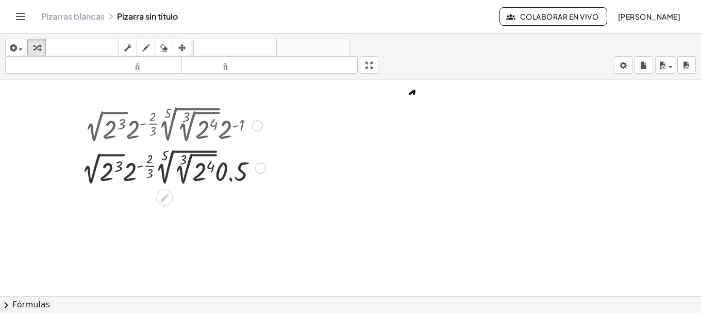
click at [211, 165] on div at bounding box center [173, 167] width 195 height 42
click at [201, 175] on div at bounding box center [173, 166] width 195 height 41
click at [201, 175] on div at bounding box center [174, 166] width 249 height 41
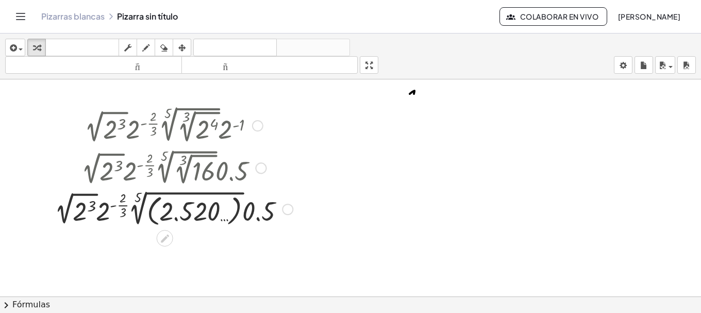
click at [170, 206] on div at bounding box center [174, 208] width 249 height 41
click at [170, 206] on div at bounding box center [173, 208] width 223 height 40
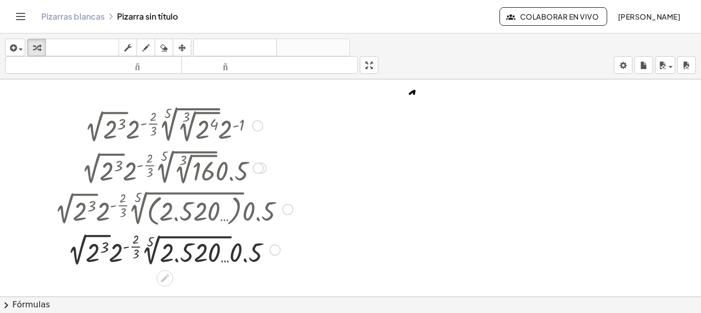
click at [164, 251] on div at bounding box center [174, 249] width 249 height 40
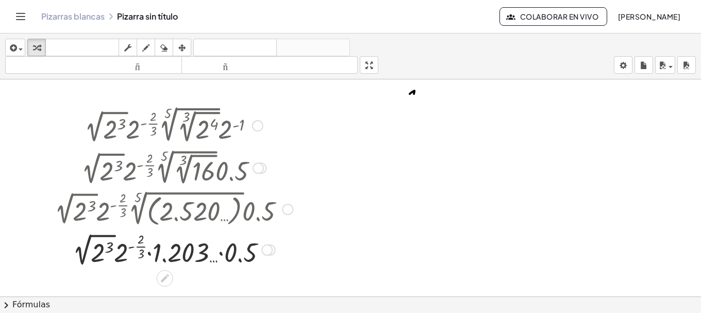
scroll to position [86, 0]
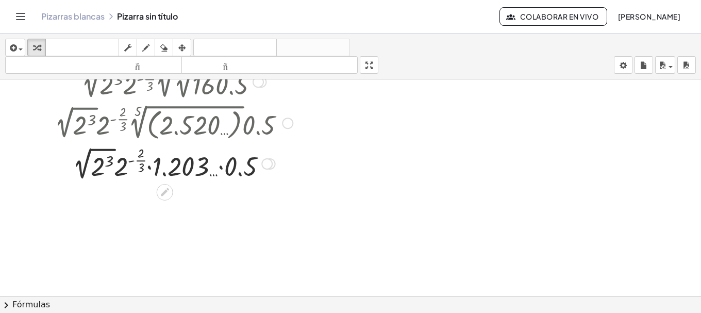
click at [138, 160] on div at bounding box center [174, 163] width 249 height 40
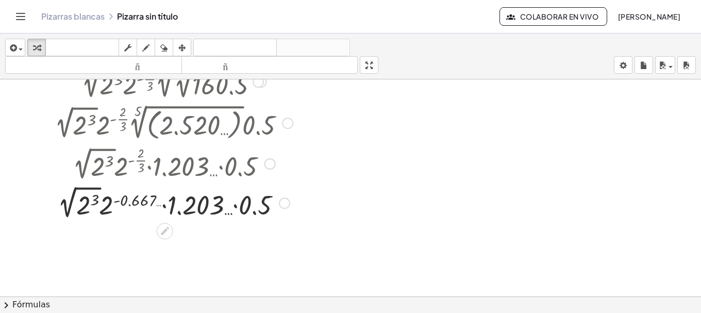
click at [134, 200] on div at bounding box center [174, 202] width 249 height 39
click at [134, 200] on div at bounding box center [174, 202] width 250 height 39
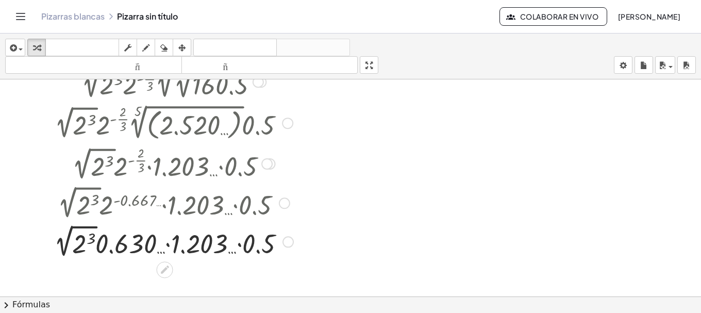
click at [90, 235] on div at bounding box center [174, 241] width 250 height 39
click at [90, 235] on div at bounding box center [174, 241] width 249 height 38
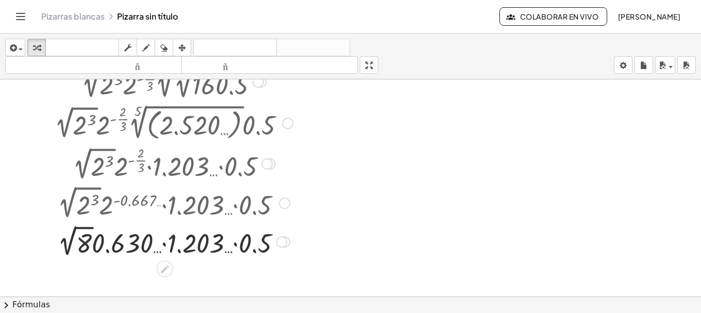
click at [78, 247] on div at bounding box center [174, 241] width 249 height 38
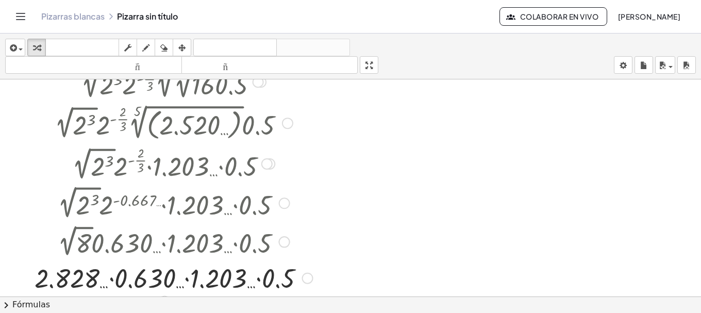
scroll to position [172, 0]
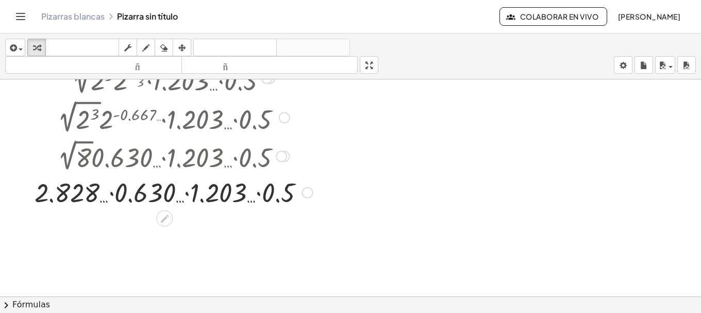
click at [276, 192] on div at bounding box center [173, 191] width 289 height 35
click at [276, 192] on div at bounding box center [173, 191] width 253 height 35
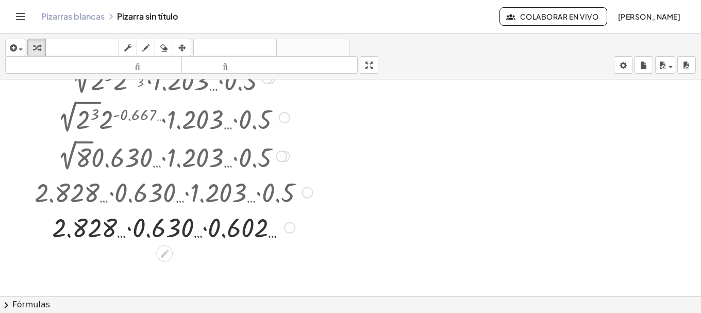
click at [143, 227] on div at bounding box center [173, 226] width 289 height 35
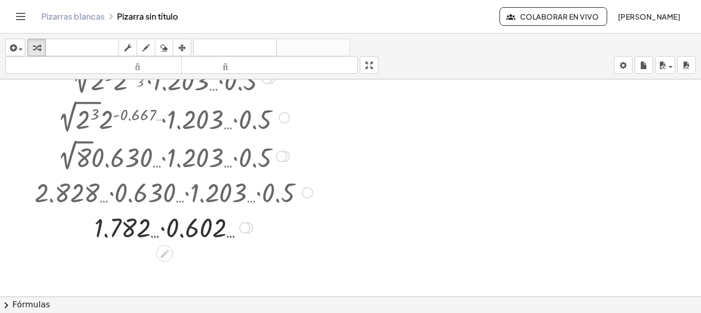
click at [178, 232] on div at bounding box center [173, 226] width 289 height 35
click at [178, 232] on div at bounding box center [173, 227] width 289 height 34
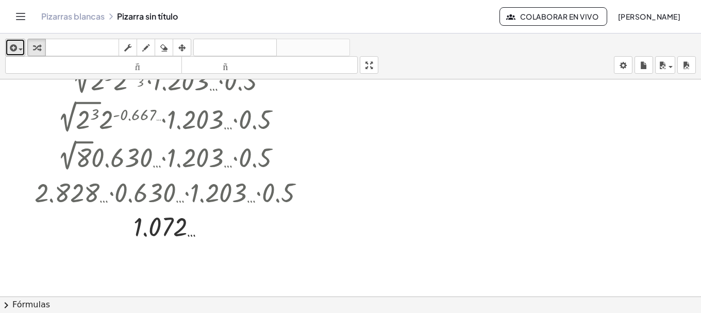
click at [12, 50] on icon "button" at bounding box center [12, 48] width 9 height 12
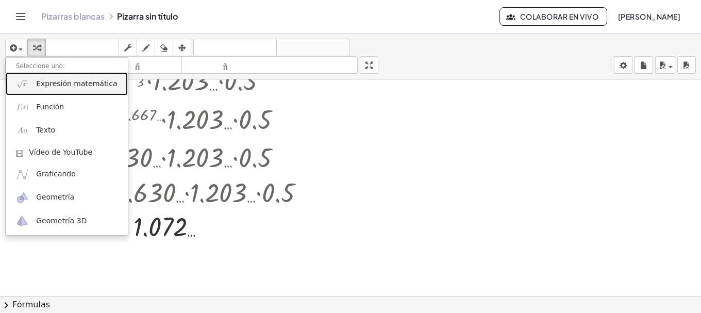
click at [37, 81] on font "Expresión matemática" at bounding box center [76, 83] width 81 height 8
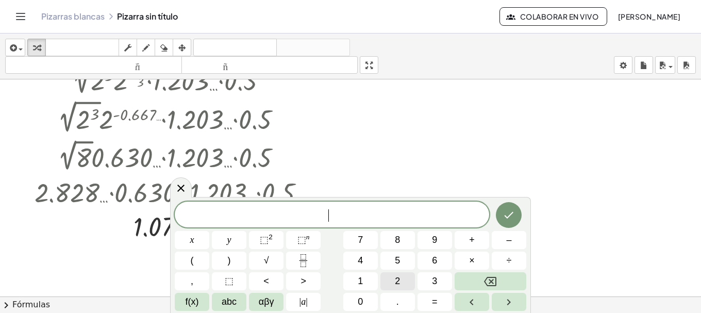
click at [390, 274] on button "2" at bounding box center [398, 281] width 35 height 18
click at [300, 257] on icon "Fraction" at bounding box center [303, 260] width 13 height 13
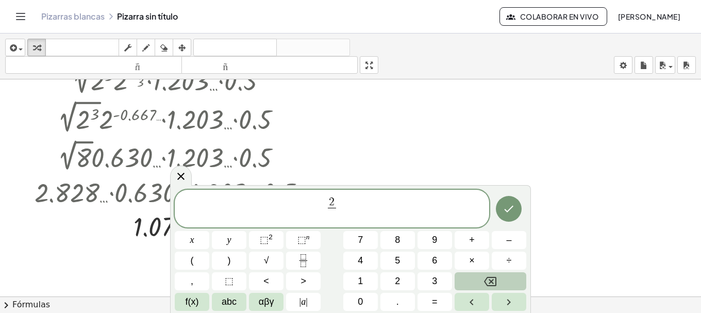
click at [500, 275] on button "Backspace" at bounding box center [491, 281] width 72 height 18
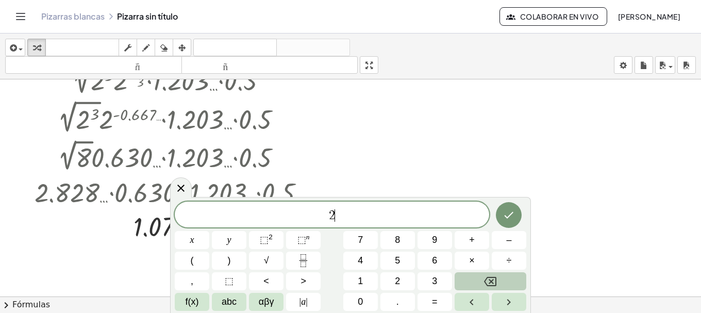
click at [499, 275] on button "Backspace" at bounding box center [491, 281] width 72 height 18
click at [398, 279] on span "2" at bounding box center [397, 281] width 5 height 14
click at [306, 238] on sup "n" at bounding box center [308, 237] width 4 height 8
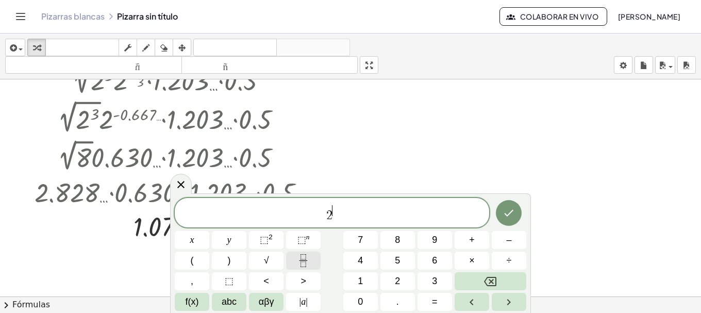
click at [300, 256] on icon "Fraction" at bounding box center [303, 260] width 13 height 13
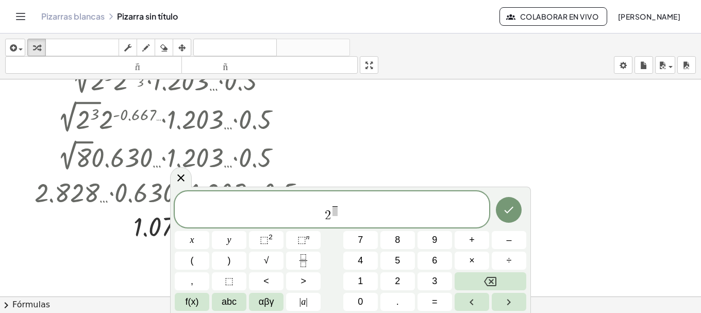
click at [336, 205] on span "​" at bounding box center [335, 203] width 5 height 8
click at [363, 274] on span "1" at bounding box center [360, 281] width 5 height 14
click at [338, 216] on span "​" at bounding box center [335, 211] width 10 height 10
click at [439, 278] on button "3" at bounding box center [435, 281] width 35 height 18
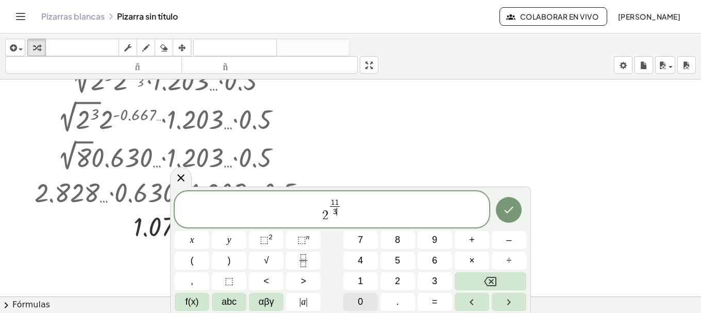
click at [365, 299] on button "0" at bounding box center [361, 302] width 35 height 18
click at [514, 203] on button "Hecho" at bounding box center [509, 210] width 26 height 26
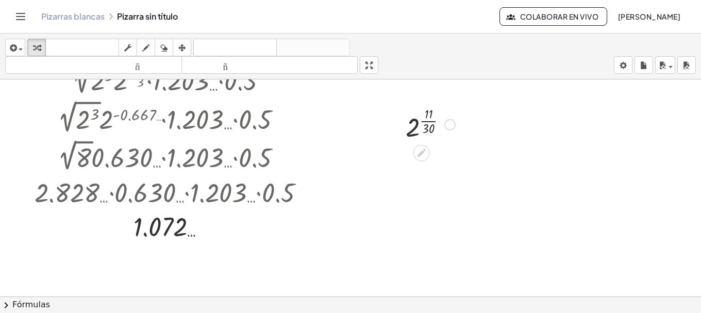
click at [429, 131] on div at bounding box center [431, 124] width 60 height 40
click at [426, 157] on div at bounding box center [431, 161] width 84 height 34
